Goal: Navigation & Orientation: Find specific page/section

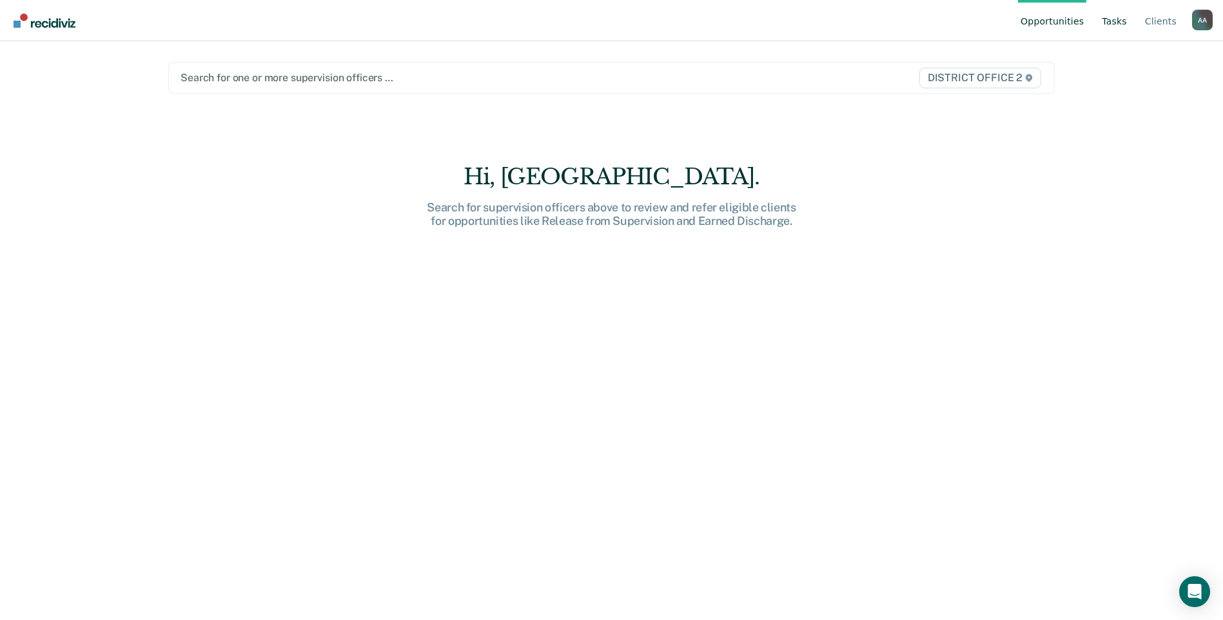
click at [1114, 18] on link "Tasks" at bounding box center [1115, 20] width 30 height 41
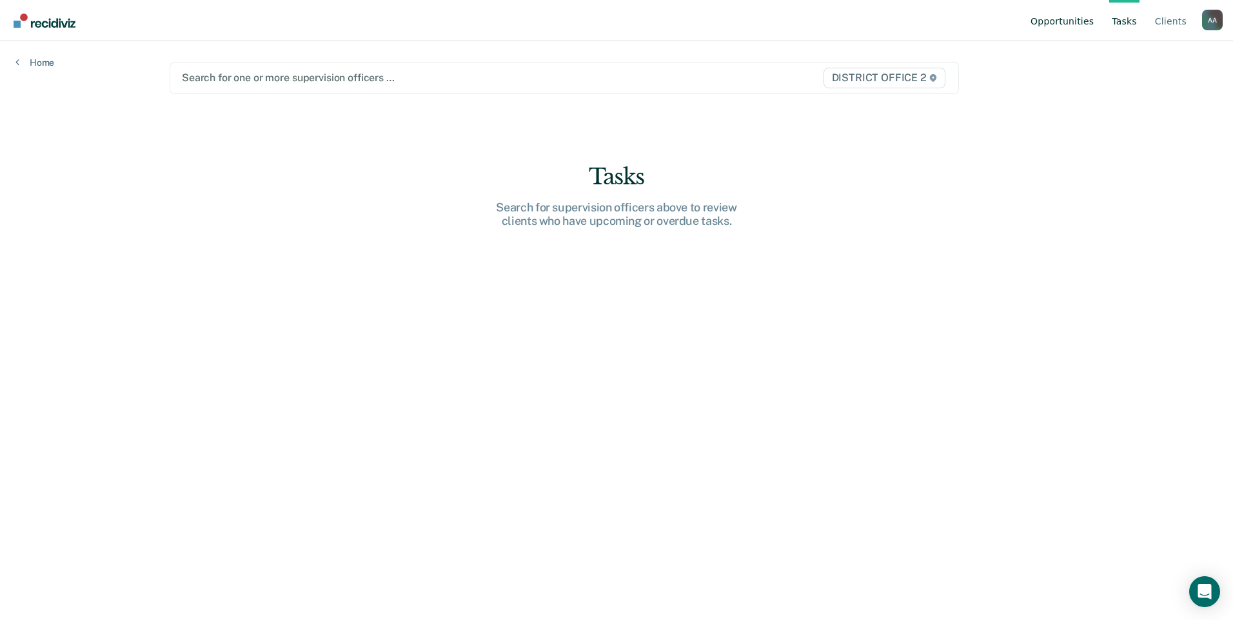
click at [1061, 18] on link "Opportunities" at bounding box center [1062, 20] width 68 height 41
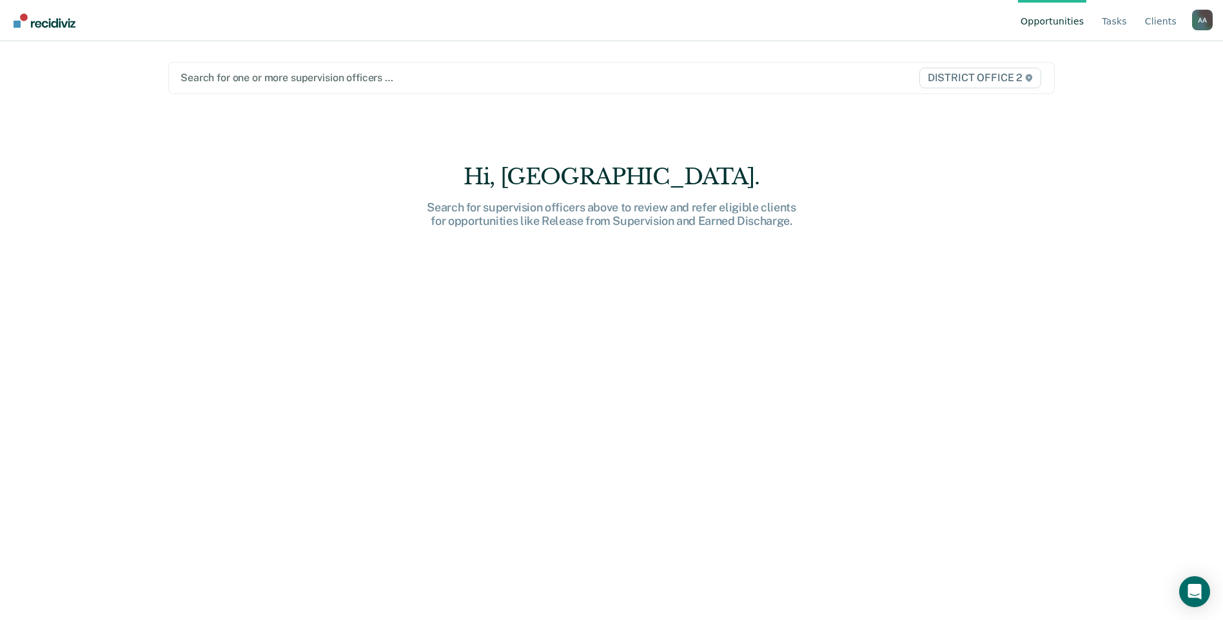
click at [590, 88] on div "Search for one or more supervision officers … DISTRICT OFFICE 2" at bounding box center [611, 78] width 887 height 32
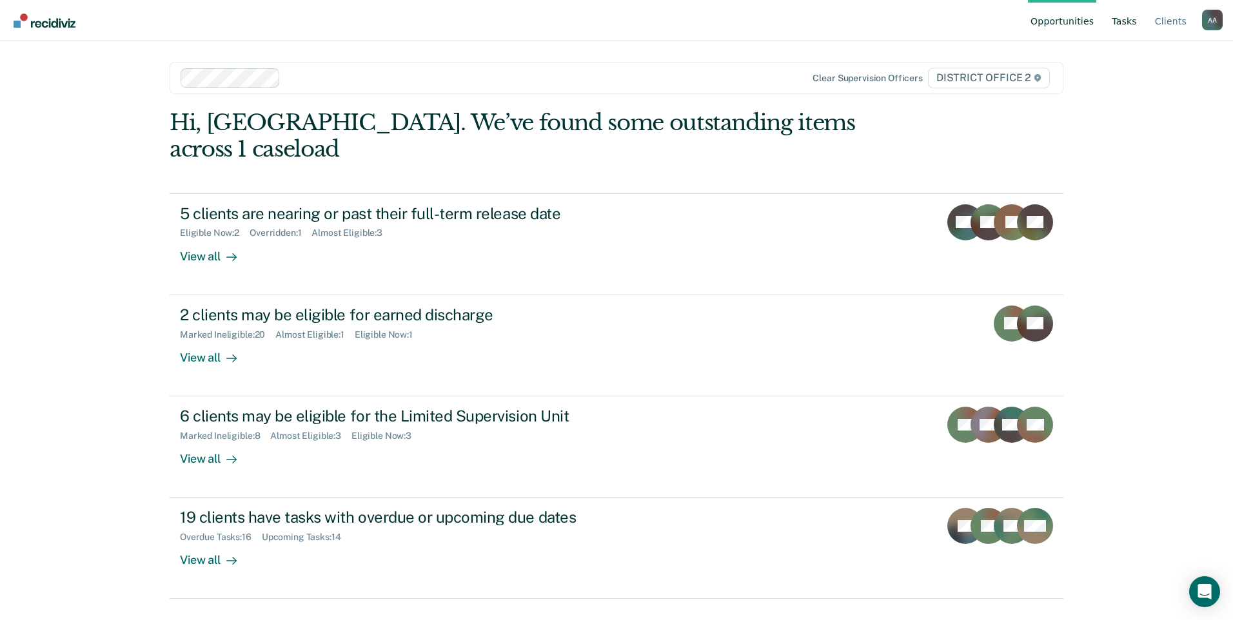
click at [1130, 28] on link "Tasks" at bounding box center [1124, 20] width 30 height 41
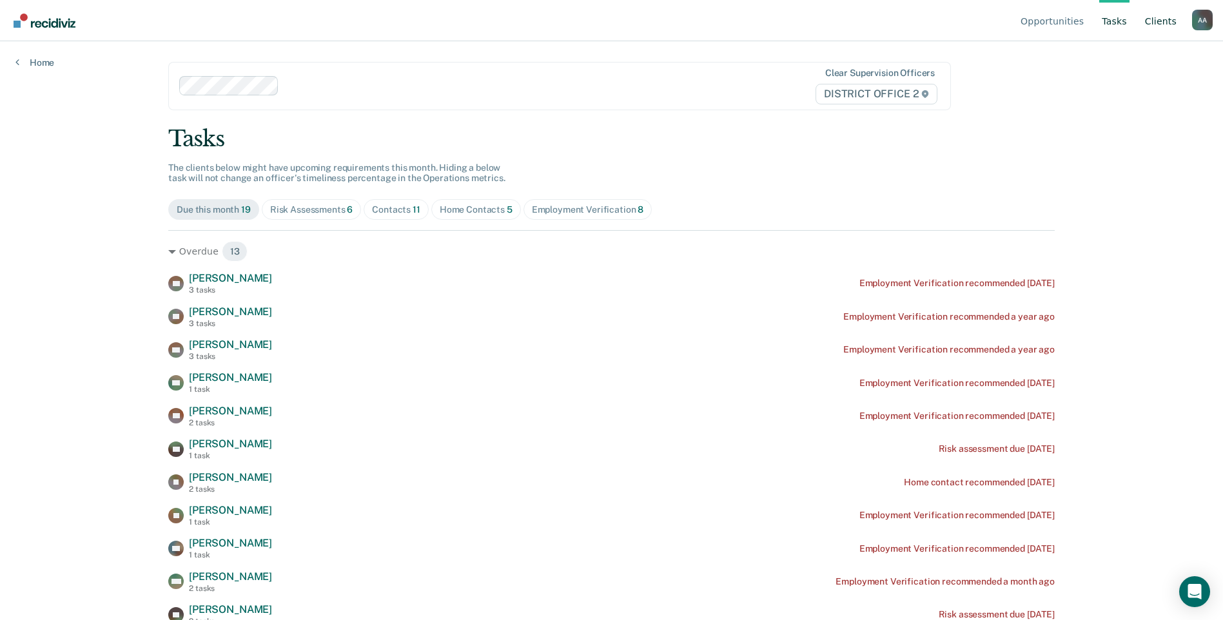
click at [1154, 24] on link "Client s" at bounding box center [1161, 20] width 37 height 41
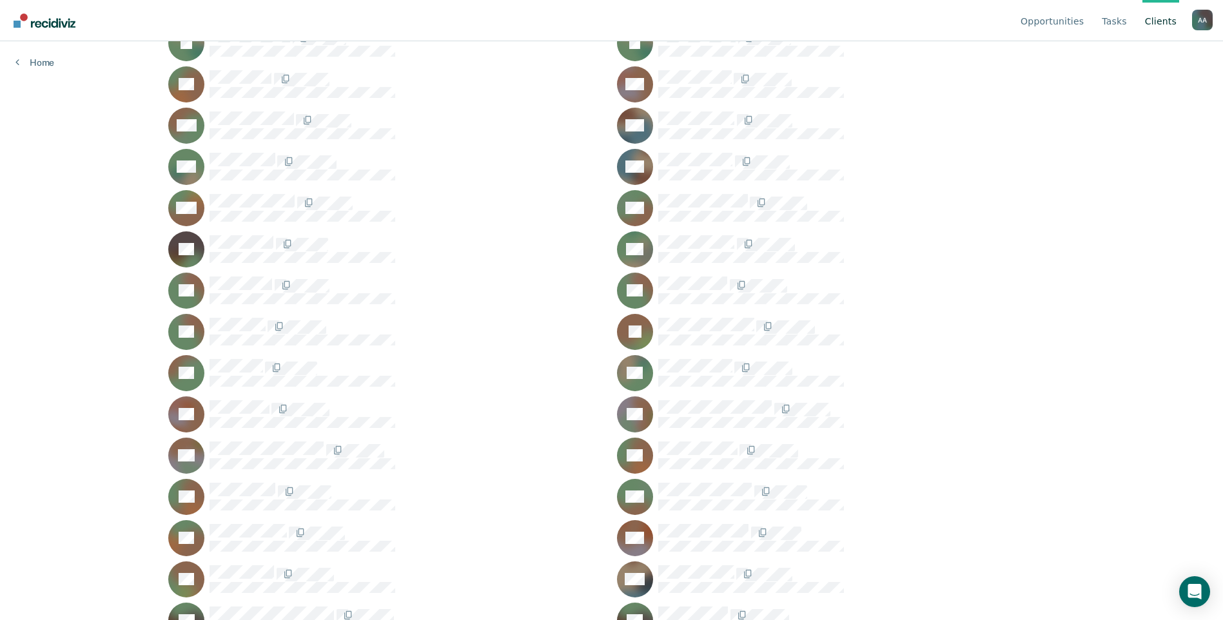
scroll to position [719, 0]
